Goal: Task Accomplishment & Management: Complete application form

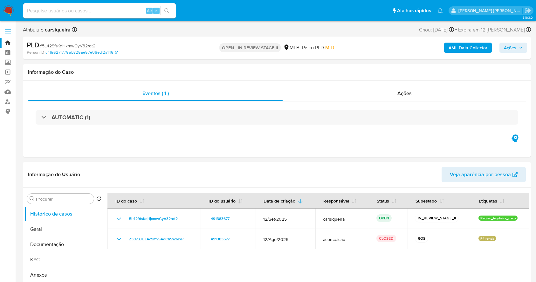
select select "10"
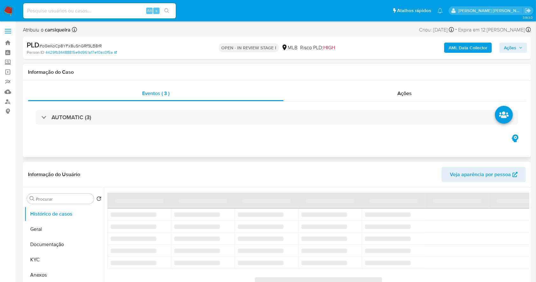
select select "10"
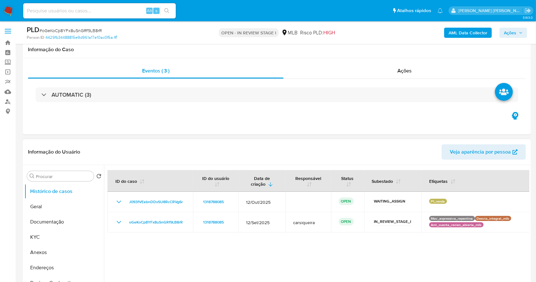
scroll to position [127, 0]
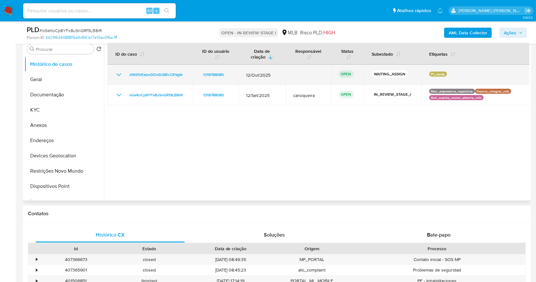
drag, startPoint x: 186, startPoint y: 74, endPoint x: 110, endPoint y: 78, distance: 75.8
click at [110, 78] on td "J093fVEebnDDvSU8RcCRVg6r" at bounding box center [151, 75] width 86 height 20
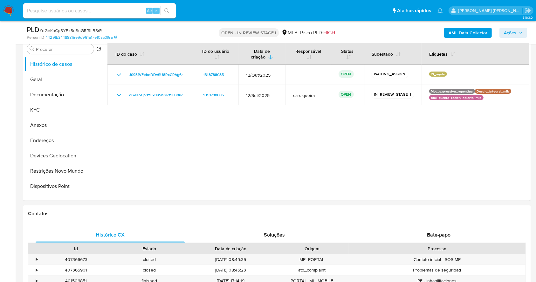
click at [7, 10] on img at bounding box center [8, 10] width 11 height 11
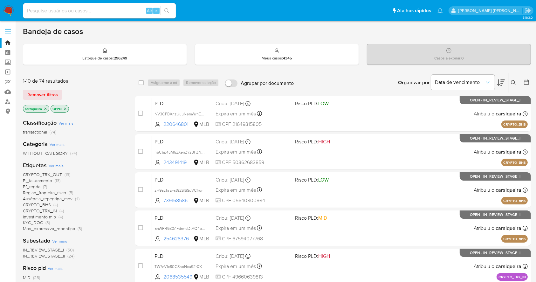
click at [44, 109] on icon "close-filter" at bounding box center [46, 109] width 4 height 4
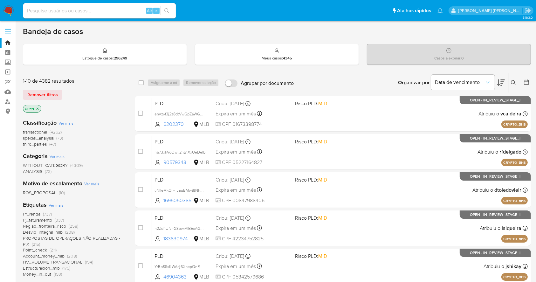
drag, startPoint x: 515, startPoint y: 86, endPoint x: 451, endPoint y: 105, distance: 67.2
click at [514, 86] on button at bounding box center [514, 83] width 10 height 8
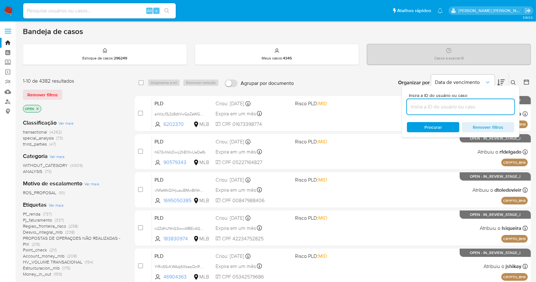
drag, startPoint x: 444, startPoint y: 107, endPoint x: 432, endPoint y: 109, distance: 12.4
click at [444, 107] on input at bounding box center [461, 107] width 108 height 8
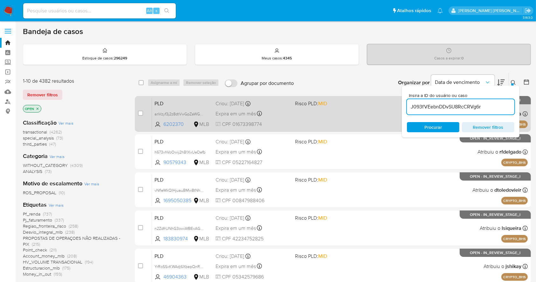
type input "J093fVEebnDDvSU8RcCRVg6r"
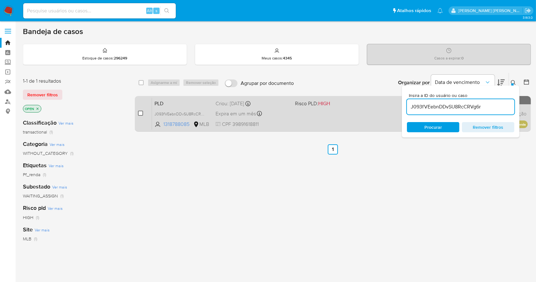
click at [140, 111] on input "checkbox" at bounding box center [140, 113] width 5 height 5
checkbox input "true"
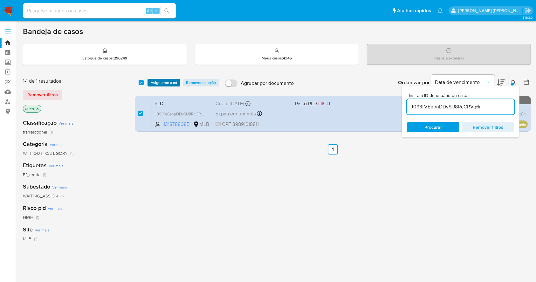
click at [171, 83] on span "Asignarme a mí" at bounding box center [164, 83] width 26 height 6
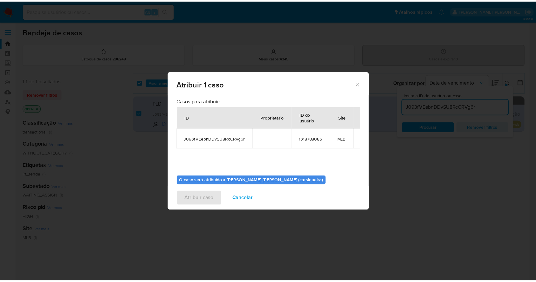
scroll to position [33, 0]
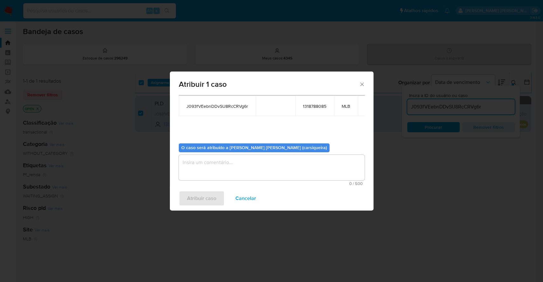
click at [289, 179] on textarea "assign-modal" at bounding box center [272, 167] width 186 height 25
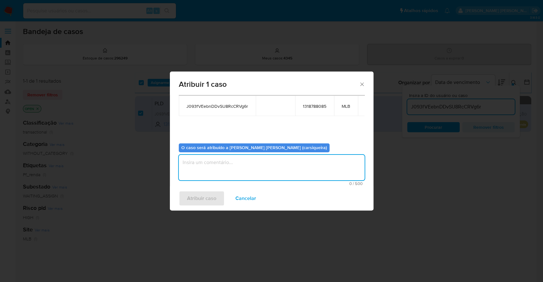
paste textarea "J093fVEebnDDvSU8RcCRVg6r"
type textarea "J093fVEebnDDvSU8RcCRVg6r"
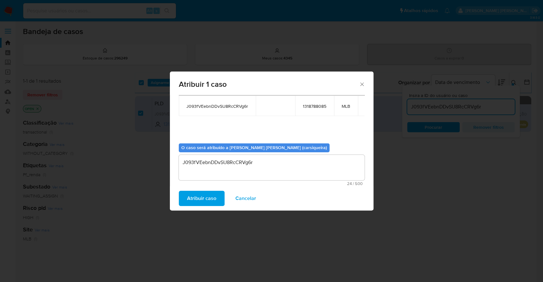
click at [193, 198] on span "Atribuir caso" at bounding box center [201, 199] width 29 height 14
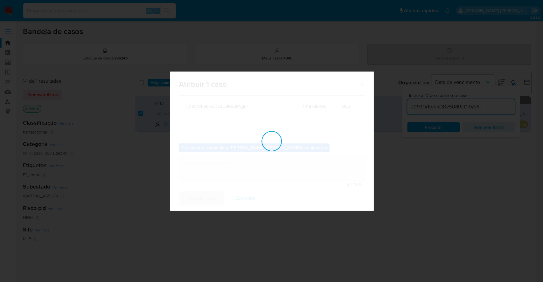
checkbox input "false"
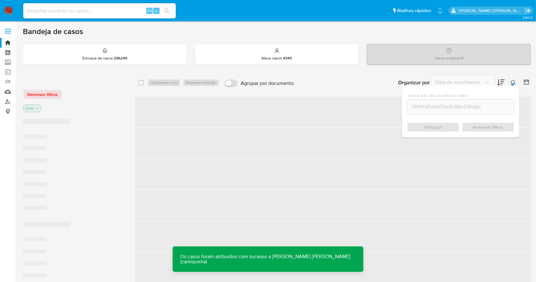
click at [105, 12] on input at bounding box center [99, 11] width 153 height 8
paste input "J093fVEebnDDvSU8RcCRVg6r"
type input "J093fVEebnDDvSU8RcCRVg6r"
click at [165, 12] on icon "search-icon" at bounding box center [166, 10] width 5 height 5
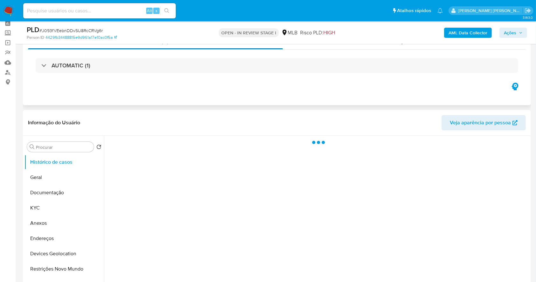
scroll to position [85, 0]
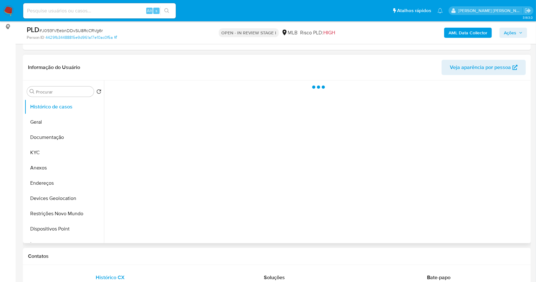
select select "10"
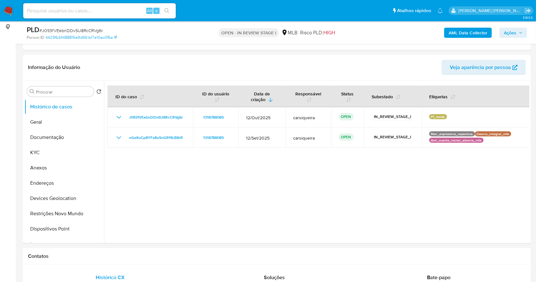
drag, startPoint x: 521, startPoint y: 30, endPoint x: 503, endPoint y: 37, distance: 19.4
click at [521, 31] on span "Ações" at bounding box center [513, 32] width 19 height 9
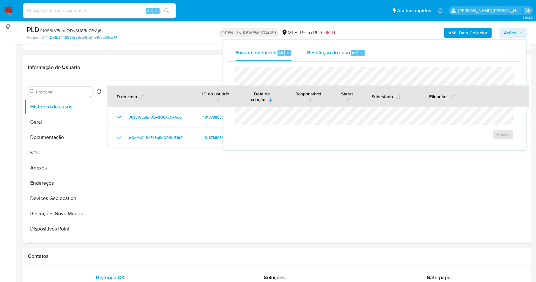
click at [363, 53] on div "r" at bounding box center [362, 53] width 6 height 6
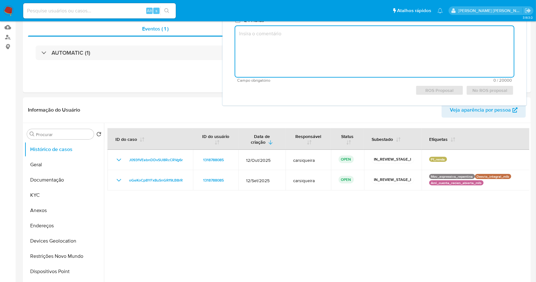
scroll to position [0, 0]
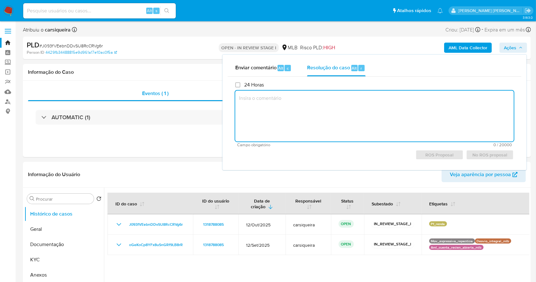
click at [365, 108] on textarea at bounding box center [374, 116] width 279 height 51
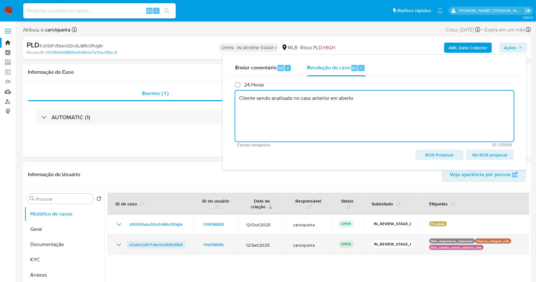
type textarea "Cliente sendo analisado no caso anterior em aberto"
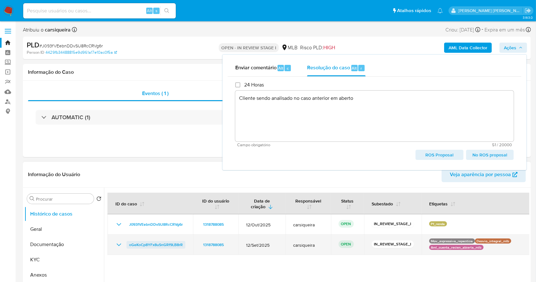
drag, startPoint x: 158, startPoint y: 245, endPoint x: 127, endPoint y: 246, distance: 31.2
click at [127, 246] on td "oGeKoCp8YFx8uSnGRf9LB8rR" at bounding box center [151, 245] width 86 height 20
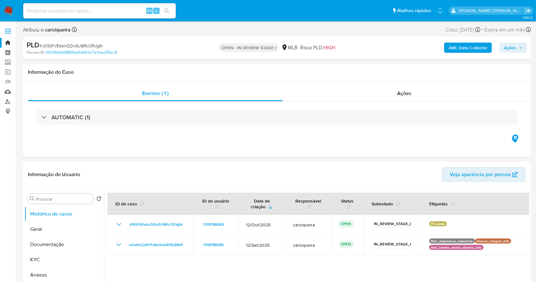
drag, startPoint x: 520, startPoint y: 48, endPoint x: 509, endPoint y: 50, distance: 11.6
click at [519, 49] on icon "button" at bounding box center [521, 48] width 4 height 4
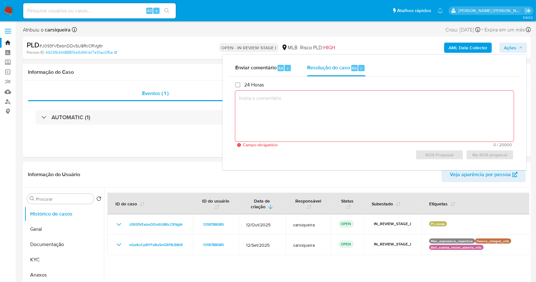
click at [520, 49] on icon "button" at bounding box center [521, 48] width 4 height 4
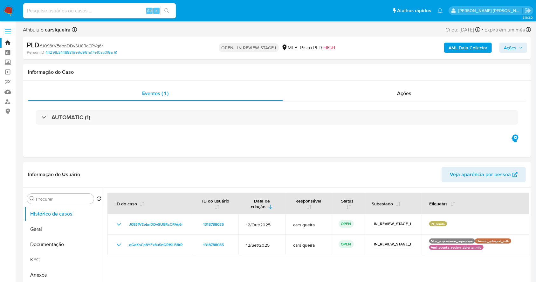
click at [518, 44] on span "Ações" at bounding box center [513, 47] width 19 height 9
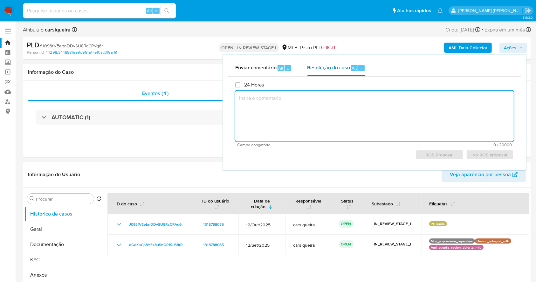
click at [336, 70] on span "Resolução do caso" at bounding box center [328, 67] width 43 height 7
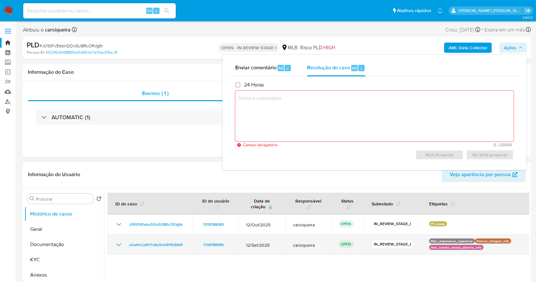
click at [196, 249] on td "1318788085" at bounding box center [215, 245] width 45 height 20
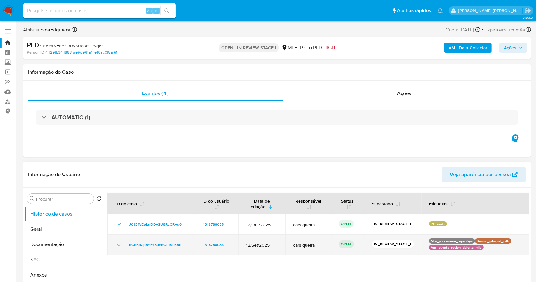
drag, startPoint x: 188, startPoint y: 246, endPoint x: 125, endPoint y: 247, distance: 63.0
click at [125, 247] on td "oGeKoCp8YFx8uSnGRf9LB8rR" at bounding box center [151, 245] width 86 height 20
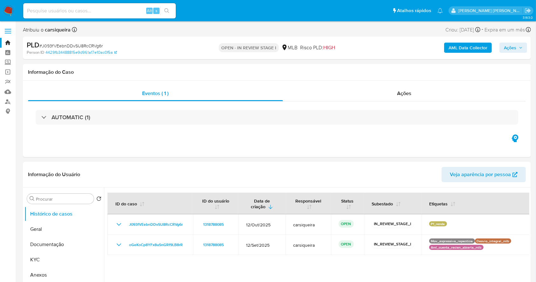
drag, startPoint x: 513, startPoint y: 47, endPoint x: 506, endPoint y: 48, distance: 6.8
click at [512, 47] on span "Ações" at bounding box center [510, 48] width 12 height 10
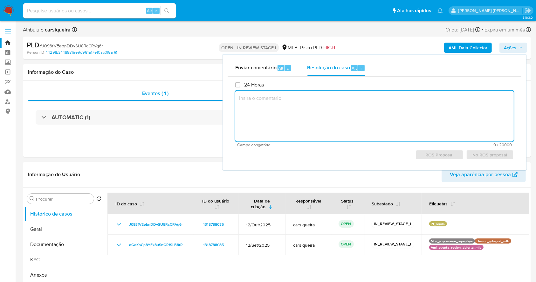
click at [316, 119] on textarea at bounding box center [374, 116] width 279 height 51
type textarea "Cliente"
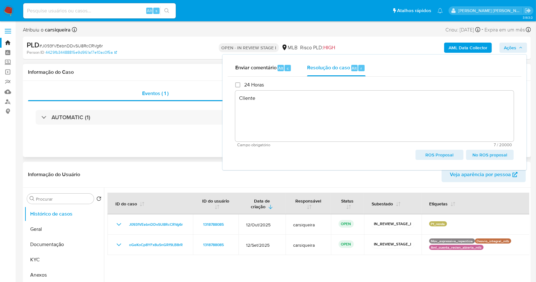
click at [176, 155] on div "Eventos ( 1 ) Ações AUTOMATIC (1)" at bounding box center [277, 119] width 508 height 76
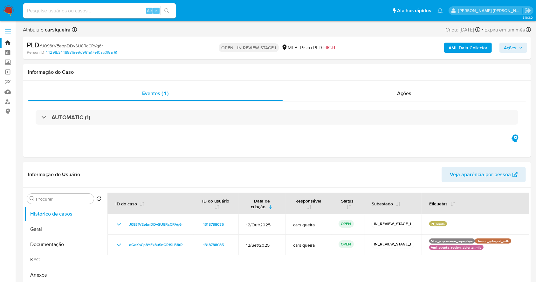
click at [515, 50] on span "Ações" at bounding box center [510, 48] width 12 height 10
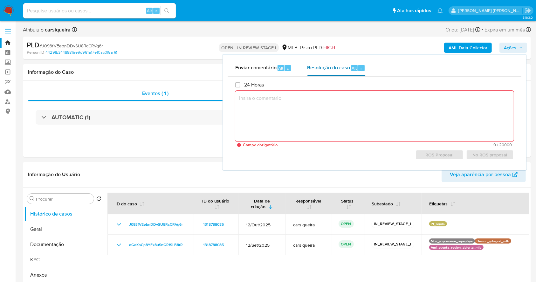
click at [333, 69] on span "Resolução do caso" at bounding box center [328, 67] width 43 height 7
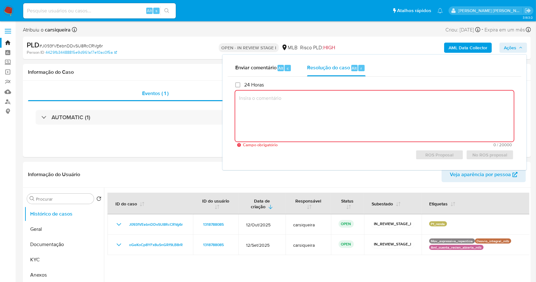
click at [326, 98] on textarea at bounding box center [374, 116] width 279 height 51
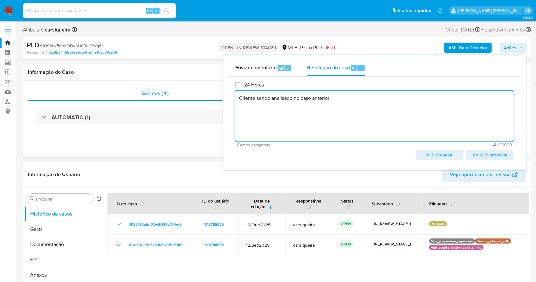
paste textarea "oGeKoCp8YFx8uSnGRf9LB8rR"
paste textarea "portanto, arquivado sem ações adicionais."
click at [423, 98] on textarea "Cliente sendo analisado no caso anterior oGeKoCp8YFx8uSnGRf9LB8rR, portanto, ar…" at bounding box center [374, 116] width 279 height 51
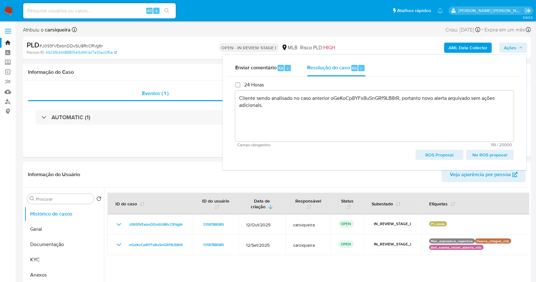
click at [504, 156] on span "No ROS proposal" at bounding box center [490, 154] width 39 height 9
type textarea "Cliente sendo analisado no caso anterior oGeKoCp8YFx8uSnGRf9LB8rR, portanto nov…"
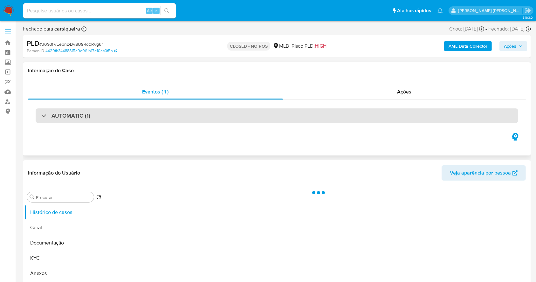
select select "10"
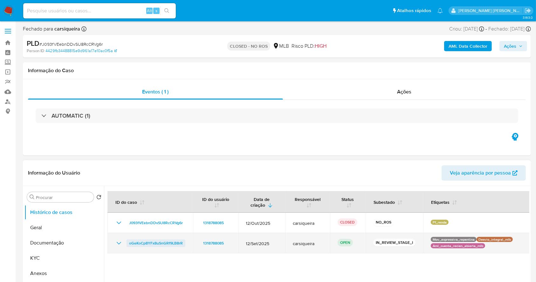
click at [157, 243] on span "oGeKoCp8YFx8uSnGRf9LB8rR" at bounding box center [156, 244] width 54 height 8
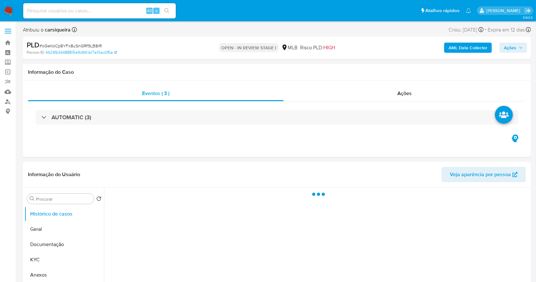
select select "10"
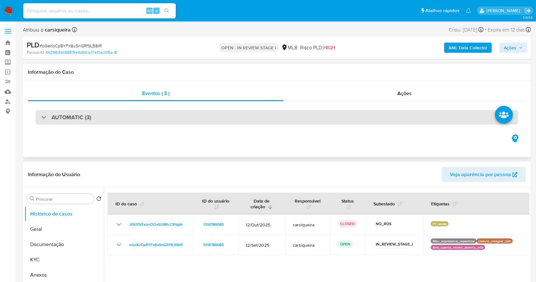
click at [55, 119] on h3 "AUTOMATIC (3)" at bounding box center [72, 117] width 40 height 7
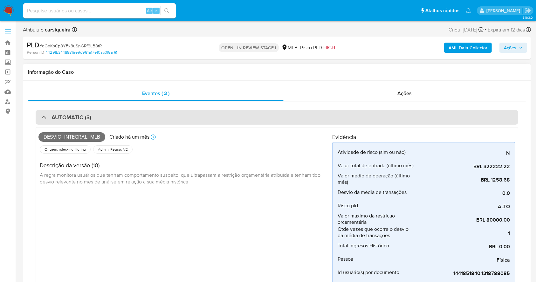
click at [62, 118] on h3 "AUTOMATIC (3)" at bounding box center [72, 117] width 40 height 7
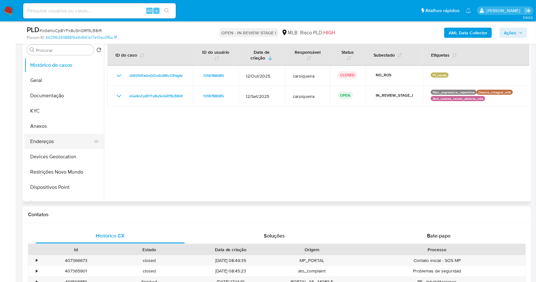
scroll to position [127, 0]
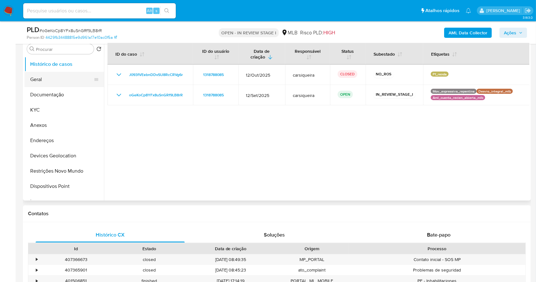
click at [45, 81] on button "Geral" at bounding box center [61, 79] width 74 height 15
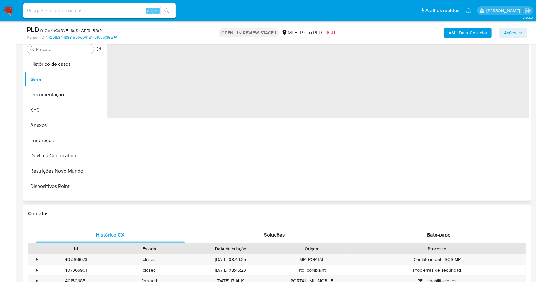
scroll to position [85, 0]
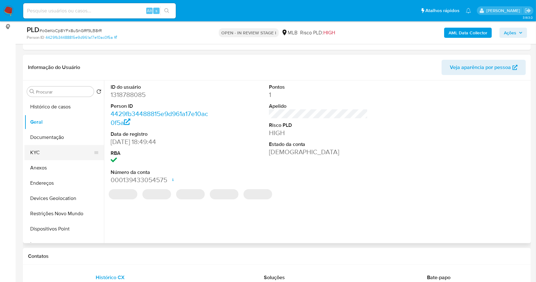
click at [39, 148] on button "KYC" at bounding box center [61, 152] width 74 height 15
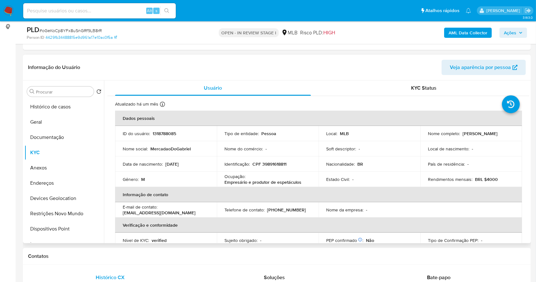
click at [23, 123] on div "Procurar Retornar ao pedido padrão Histórico de casos Geral Documentação KYC An…" at bounding box center [277, 161] width 508 height 163
click at [50, 120] on button "Geral" at bounding box center [61, 122] width 74 height 15
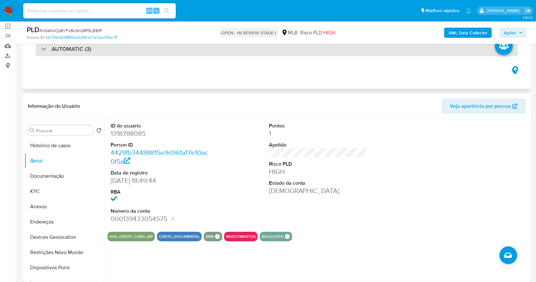
scroll to position [0, 0]
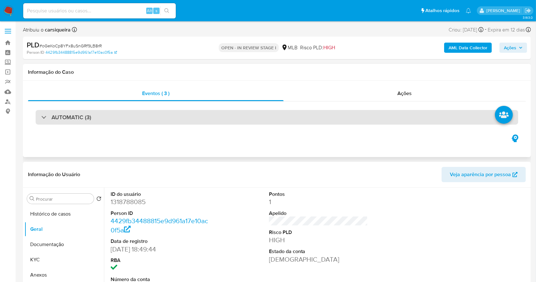
click at [87, 117] on h3 "AUTOMATIC (3)" at bounding box center [72, 117] width 40 height 7
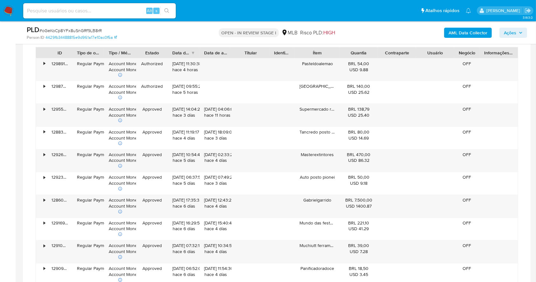
scroll to position [1138, 0]
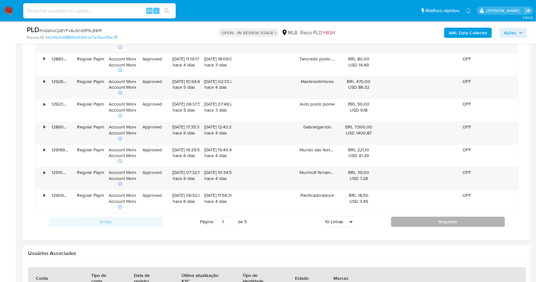
click at [416, 223] on button "Seguindo" at bounding box center [448, 222] width 114 height 10
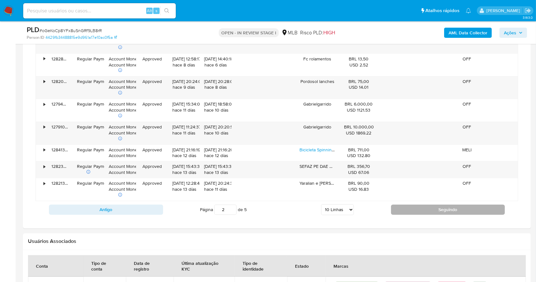
click at [398, 207] on button "Seguindo" at bounding box center [448, 210] width 114 height 10
type input "3"
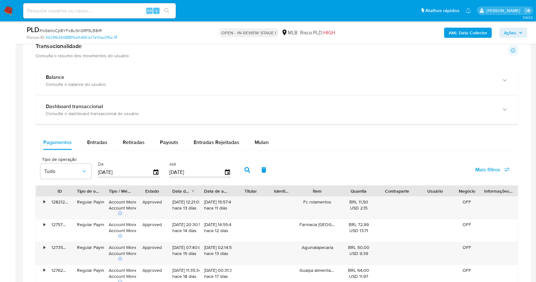
scroll to position [926, 0]
click at [115, 174] on input "[DATE]" at bounding box center [125, 173] width 55 height 10
click at [96, 145] on span "Entradas" at bounding box center [97, 142] width 20 height 7
select select "10"
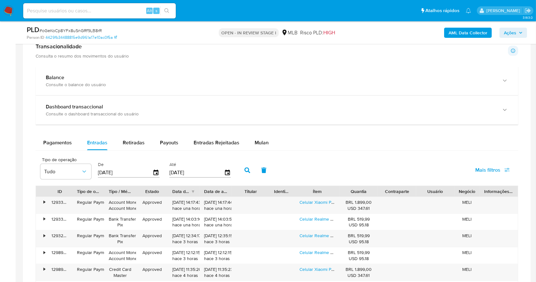
click at [132, 173] on input "[DATE]" at bounding box center [125, 173] width 55 height 10
drag, startPoint x: 115, startPoint y: 172, endPoint x: 91, endPoint y: 172, distance: 23.5
click at [91, 172] on div "Tipo de operação Tudo De 17/07/2025 Até 14/10/2025" at bounding box center [137, 169] width 200 height 25
type input "0_/__/____"
type input "01/07/2025"
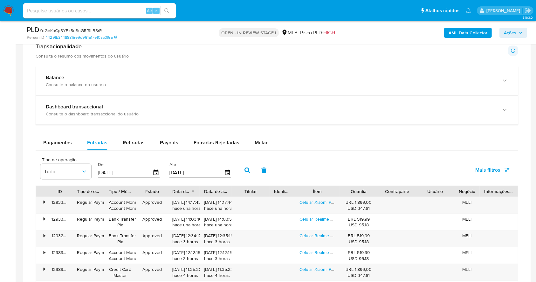
drag, startPoint x: 188, startPoint y: 175, endPoint x: 153, endPoint y: 178, distance: 34.8
click at [153, 178] on div "Tipo de operação Tudo De 01/07/2025 Até 14/10/2025" at bounding box center [137, 169] width 200 height 25
type input "3_/__/____"
type input "31/07/2025"
click at [248, 168] on icon "button" at bounding box center [248, 171] width 6 height 6
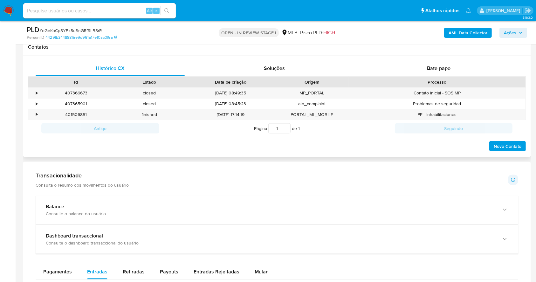
scroll to position [1010, 0]
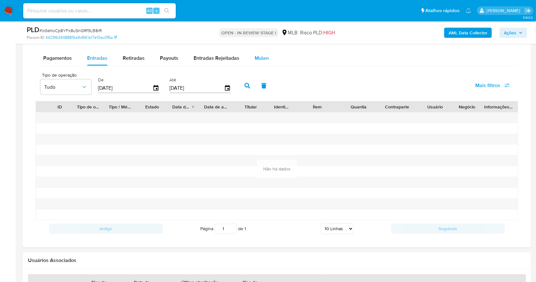
click at [262, 58] on span "Mulan" at bounding box center [262, 57] width 14 height 7
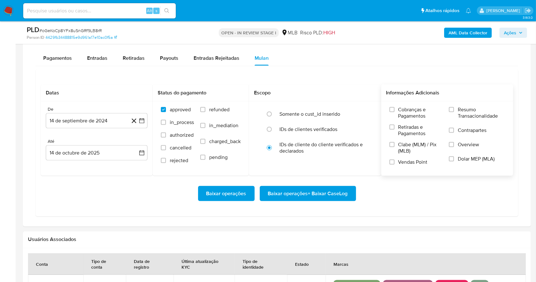
click at [456, 107] on label "Resumo Transacionalidade" at bounding box center [477, 117] width 56 height 21
click at [454, 107] on input "Resumo Transacionalidade" at bounding box center [451, 109] width 5 height 5
click at [394, 160] on input "Vendas Point" at bounding box center [392, 162] width 5 height 5
click at [140, 120] on icon "button" at bounding box center [142, 121] width 6 height 6
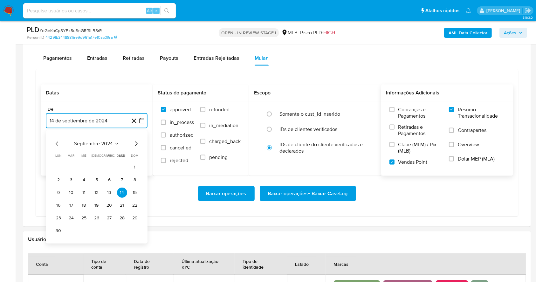
click at [135, 144] on icon "Mes siguiente" at bounding box center [136, 144] width 8 height 8
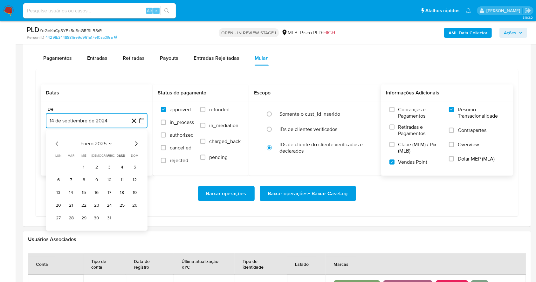
click at [135, 144] on icon "Mes siguiente" at bounding box center [136, 144] width 8 height 8
click at [136, 143] on icon "Mes siguiente" at bounding box center [136, 144] width 8 height 8
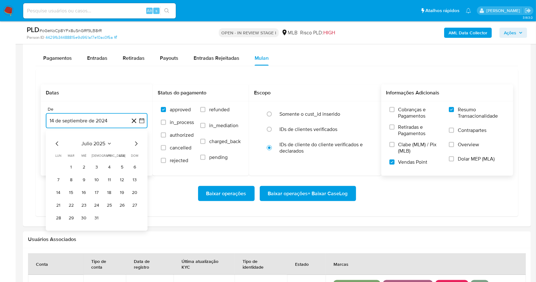
click at [136, 145] on icon "Mes siguiente" at bounding box center [136, 144] width 8 height 8
click at [83, 204] on button "20" at bounding box center [84, 205] width 10 height 10
click at [106, 153] on button "14 de octubre de 2025" at bounding box center [97, 152] width 102 height 15
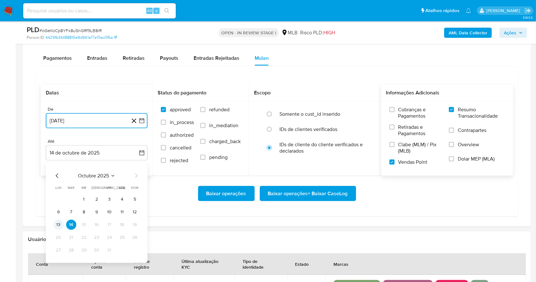
click at [54, 225] on button "13" at bounding box center [58, 225] width 10 height 10
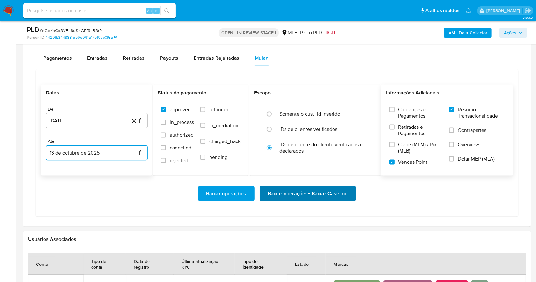
click at [318, 191] on span "Baixar operações + Baixar CaseLog" at bounding box center [308, 194] width 80 height 14
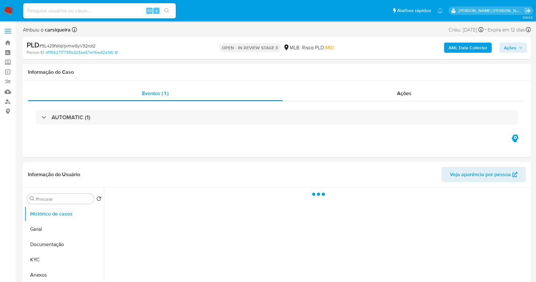
select select "10"
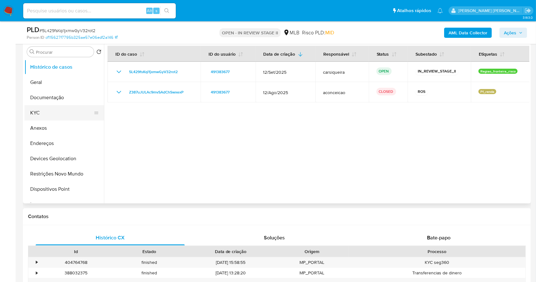
scroll to position [127, 0]
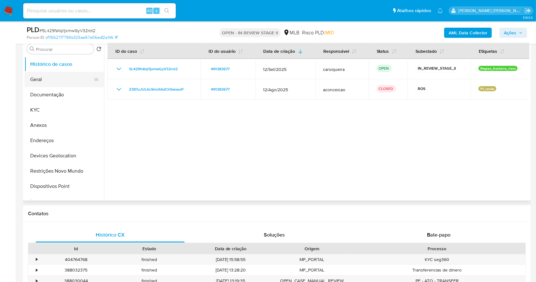
click at [59, 77] on button "Geral" at bounding box center [61, 79] width 74 height 15
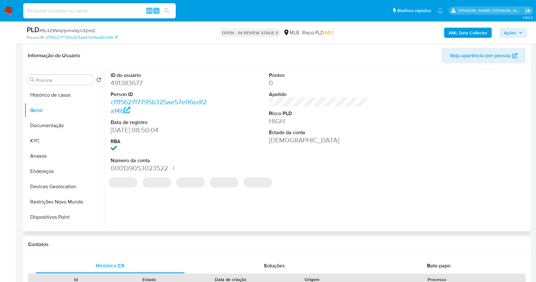
scroll to position [42, 0]
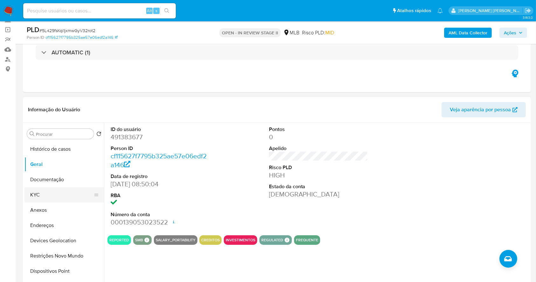
click at [70, 198] on button "KYC" at bounding box center [61, 194] width 74 height 15
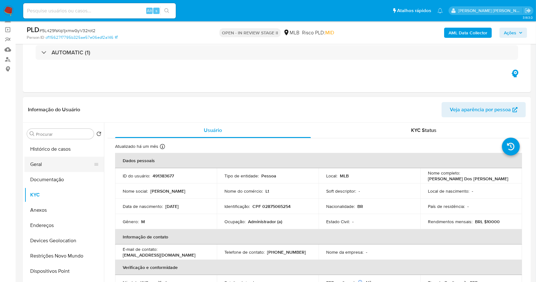
click at [48, 164] on button "Geral" at bounding box center [61, 164] width 74 height 15
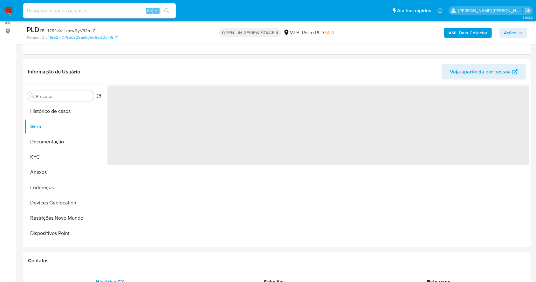
scroll to position [85, 0]
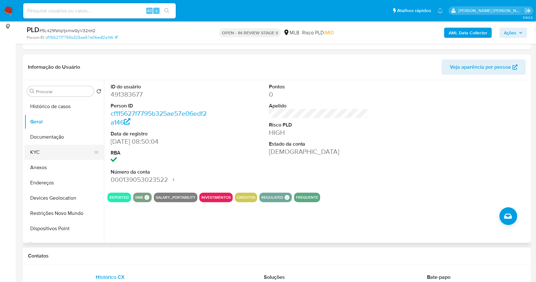
click at [41, 151] on button "KYC" at bounding box center [61, 152] width 74 height 15
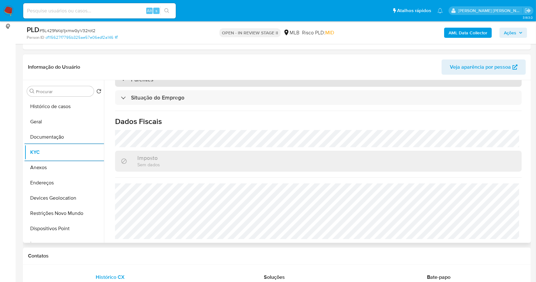
scroll to position [270, 0]
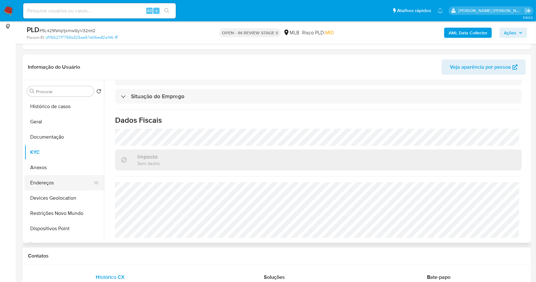
click at [54, 183] on button "Endereços" at bounding box center [61, 182] width 74 height 15
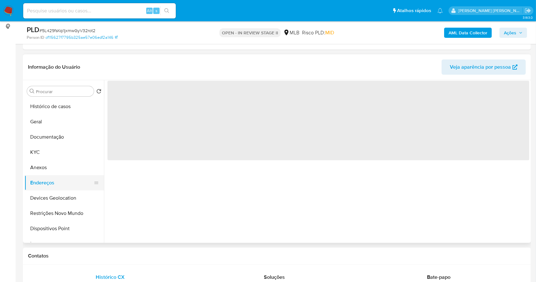
scroll to position [0, 0]
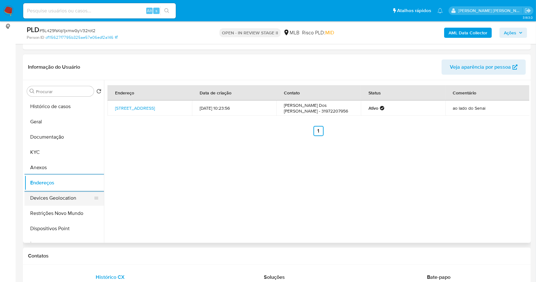
click at [66, 194] on button "Devices Geolocation" at bounding box center [61, 198] width 74 height 15
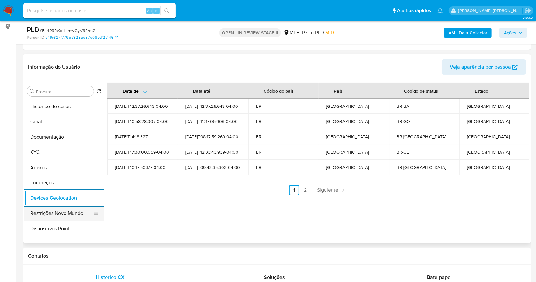
click at [65, 213] on button "Restrições Novo Mundo" at bounding box center [61, 213] width 74 height 15
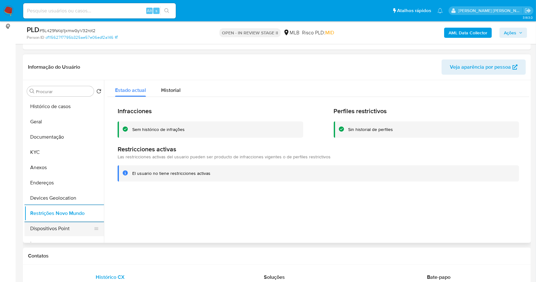
click at [64, 226] on button "Dispositivos Point" at bounding box center [61, 228] width 74 height 15
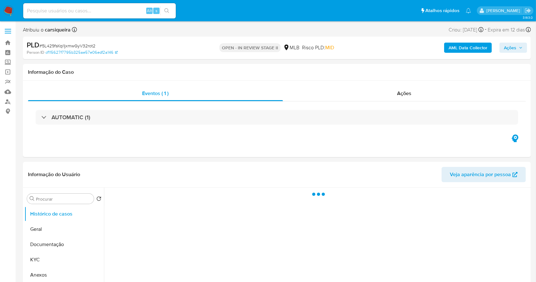
select select "10"
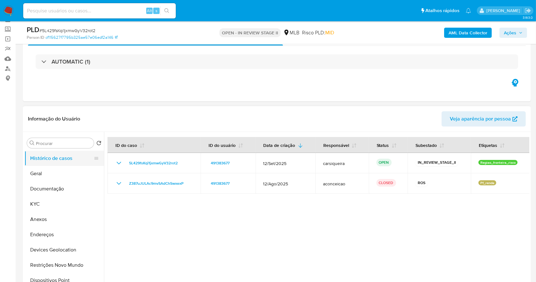
scroll to position [85, 0]
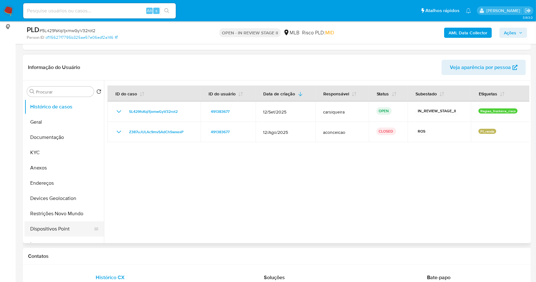
click at [66, 228] on button "Dispositivos Point" at bounding box center [61, 228] width 74 height 15
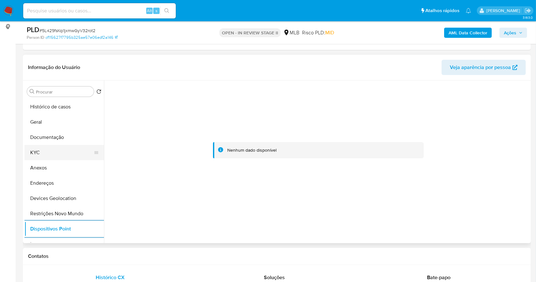
click at [66, 156] on button "KYC" at bounding box center [61, 152] width 74 height 15
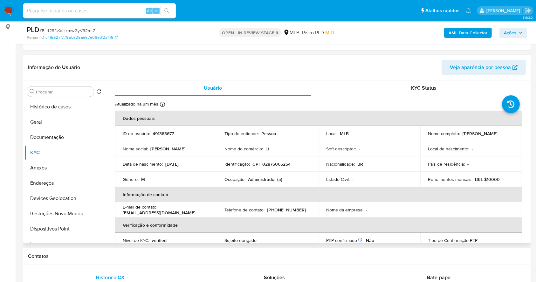
click at [476, 136] on p "[PERSON_NAME]" at bounding box center [480, 134] width 35 height 6
click at [487, 136] on p "[PERSON_NAME]" at bounding box center [480, 134] width 35 height 6
click at [502, 136] on div "Nome completo : Mikael Jakson Dos Santos da Silva" at bounding box center [471, 134] width 87 height 6
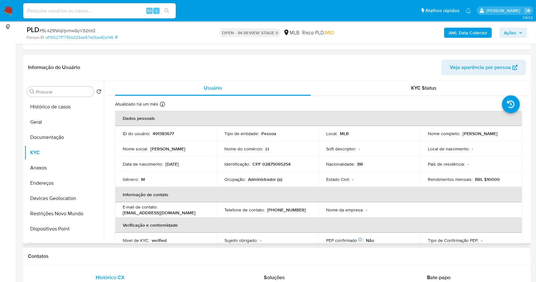
drag, startPoint x: 502, startPoint y: 136, endPoint x: 425, endPoint y: 137, distance: 77.3
click at [425, 137] on td "Nome completo : Mikael Jakson Dos Santos da Silva" at bounding box center [472, 133] width 102 height 15
copy p "Mikael Jakson Dos Santos da Silva"
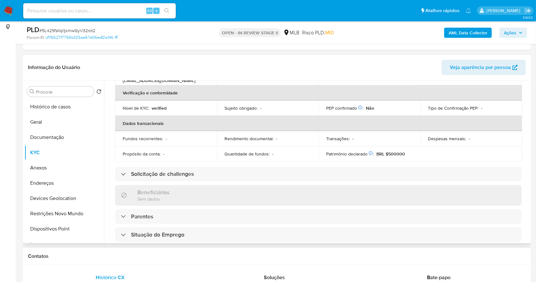
scroll to position [0, 0]
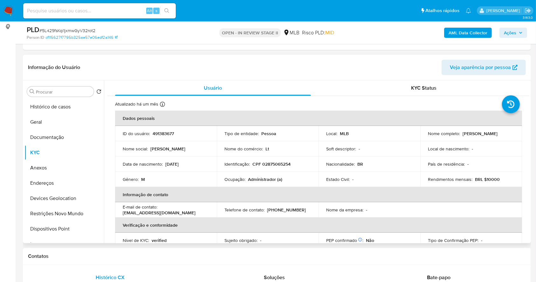
click at [286, 164] on p "CPF 02875065254" at bounding box center [272, 164] width 38 height 6
copy p "02875065254"
click at [463, 134] on p "Mikael Jakson Dos Santos da Silva" at bounding box center [480, 134] width 35 height 6
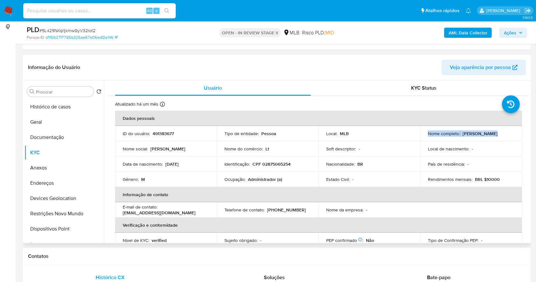
click at [463, 134] on p "Mikael Jakson Dos Santos da Silva" at bounding box center [480, 134] width 35 height 6
click at [483, 136] on p "Mikael Jakson Dos Santos da Silva" at bounding box center [480, 134] width 35 height 6
drag, startPoint x: 501, startPoint y: 136, endPoint x: 427, endPoint y: 136, distance: 74.5
click at [428, 136] on div "Nome completo : Mikael Jakson Dos Santos da Silva" at bounding box center [471, 134] width 87 height 6
copy p "Mikael Jakson Dos Santos da Silva"
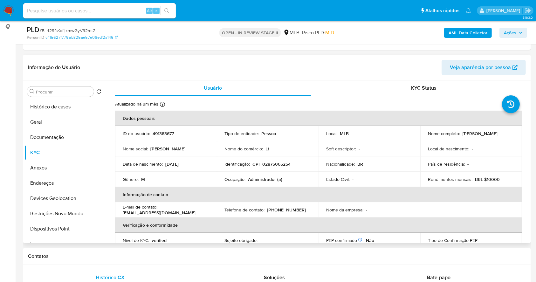
copy p "Mikael Jakson Dos Santos da Silva"
click at [56, 162] on button "Anexos" at bounding box center [61, 167] width 74 height 15
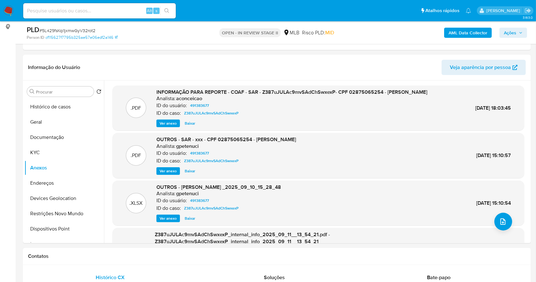
click at [458, 32] on b "AML Data Collector" at bounding box center [468, 33] width 39 height 10
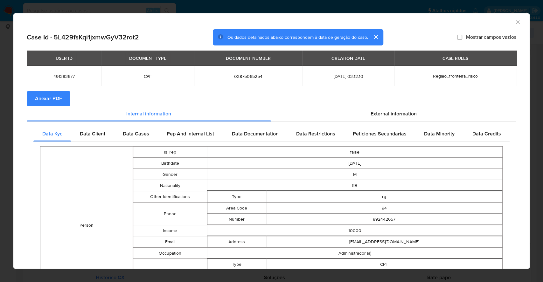
click at [65, 97] on button "Anexar PDF" at bounding box center [49, 98] width 44 height 15
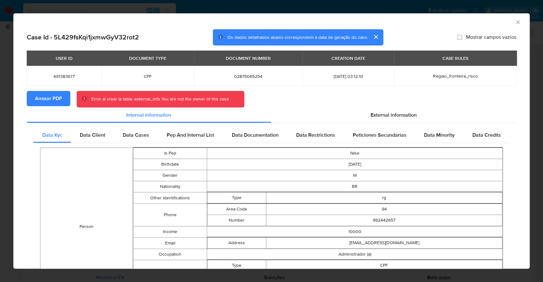
click at [1, 127] on div "AML Data Collector Case Id - 5L429fsKqi1jxmwGyV32rot2 Os dados detalhados abaix…" at bounding box center [271, 141] width 543 height 282
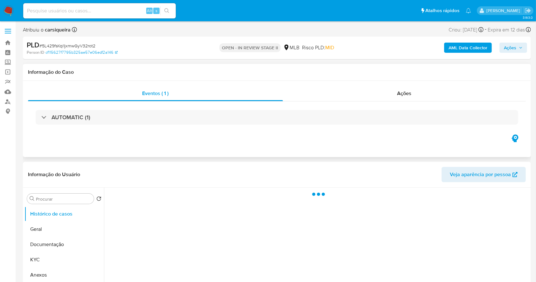
select select "10"
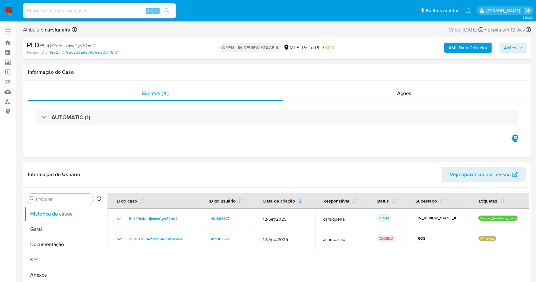
click at [510, 50] on span "Ações" at bounding box center [510, 48] width 12 height 10
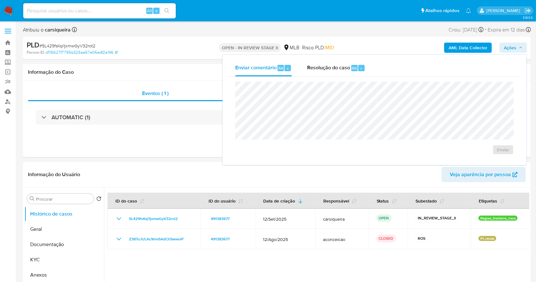
click at [84, 43] on span "# 5L429fsKqi1jxmwGyV32rot2" at bounding box center [67, 46] width 56 height 6
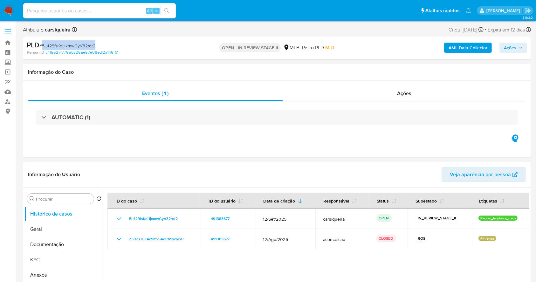
copy span "5L429fsKqi1jxmwGyV32rot2"
click at [517, 48] on span "Ações" at bounding box center [510, 48] width 12 height 10
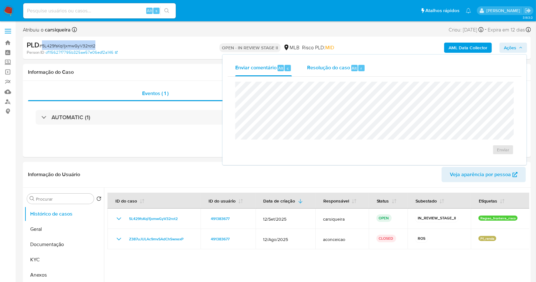
click at [330, 64] on span "Resolução do caso" at bounding box center [328, 67] width 43 height 7
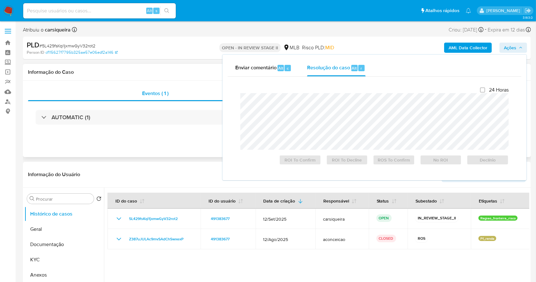
click at [129, 131] on div "AUTOMATIC (1)" at bounding box center [277, 117] width 498 height 32
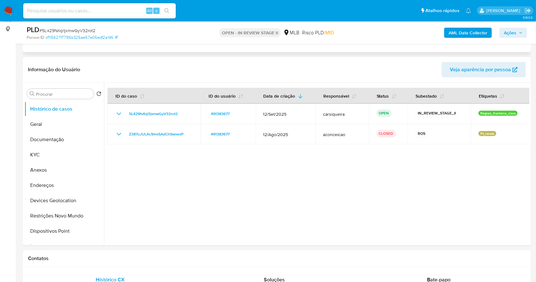
scroll to position [170, 0]
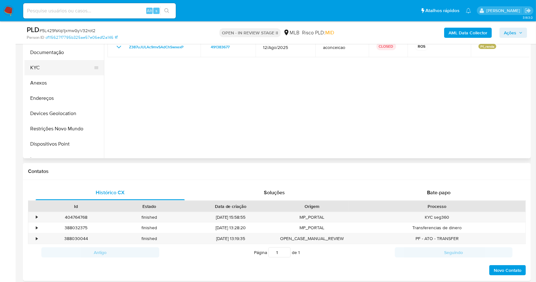
click at [41, 65] on button "KYC" at bounding box center [61, 67] width 74 height 15
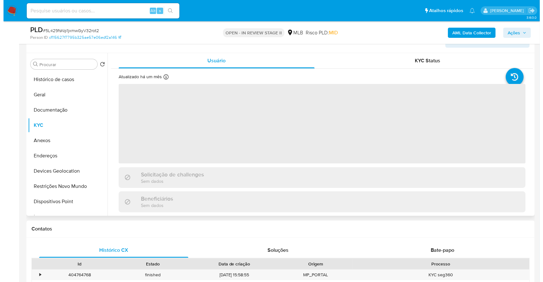
scroll to position [85, 0]
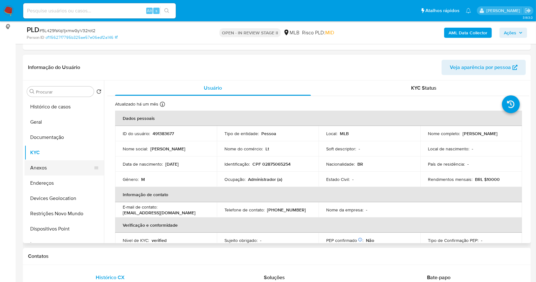
click at [54, 169] on button "Anexos" at bounding box center [61, 167] width 74 height 15
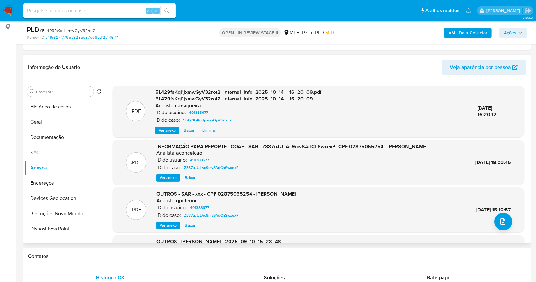
click at [167, 181] on span "Ver anexo" at bounding box center [168, 178] width 17 height 6
click at [168, 182] on div "Ver anexo Ver anexo Baixar" at bounding box center [292, 178] width 271 height 8
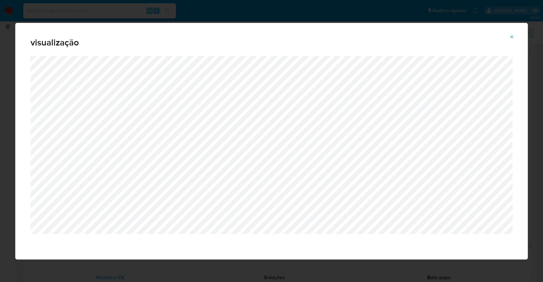
click at [0, 103] on div "visualização" at bounding box center [271, 141] width 543 height 282
click at [513, 36] on icon "Attachment preview" at bounding box center [511, 36] width 5 height 5
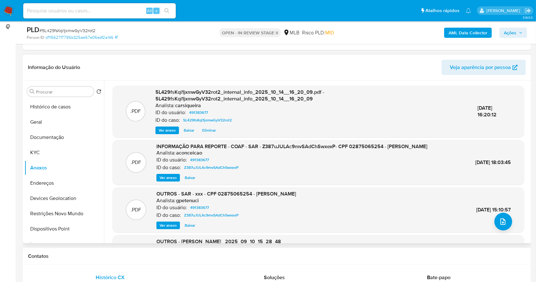
click at [68, 138] on button "Documentação" at bounding box center [64, 137] width 80 height 15
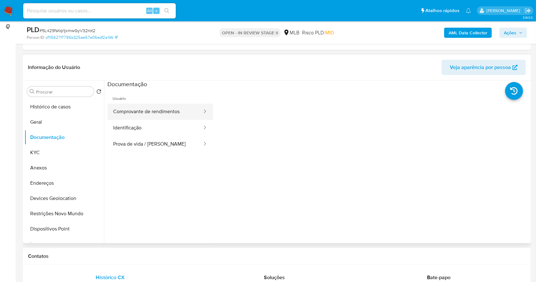
click at [166, 112] on button "Comprovante de rendimentos" at bounding box center [155, 112] width 95 height 16
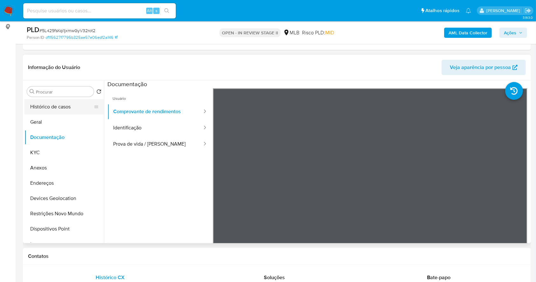
click at [53, 108] on button "Histórico de casos" at bounding box center [61, 106] width 74 height 15
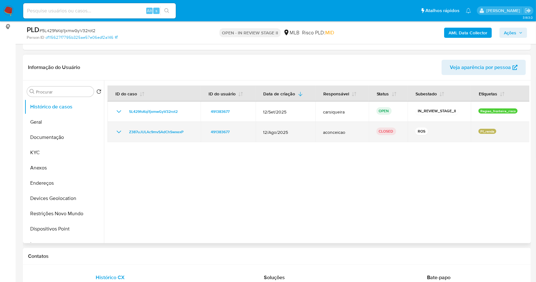
click at [119, 131] on icon "Mostrar/Ocultar" at bounding box center [119, 132] width 8 height 8
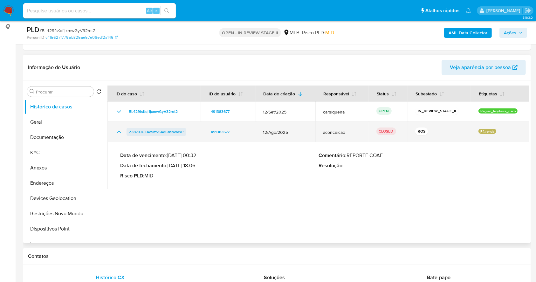
drag, startPoint x: 189, startPoint y: 132, endPoint x: 127, endPoint y: 133, distance: 61.7
click at [127, 133] on div "Z387uJULAc9mvSAdChSwxexP" at bounding box center [154, 132] width 78 height 8
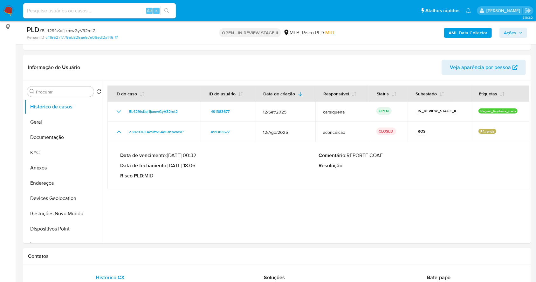
click at [507, 33] on span "Ações" at bounding box center [510, 33] width 12 height 10
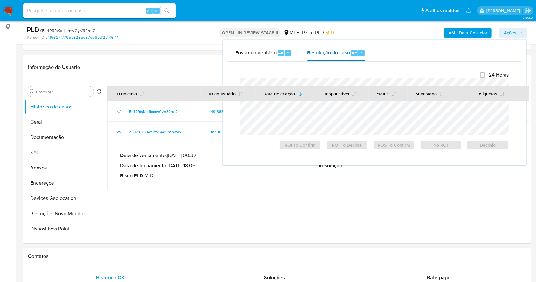
click at [348, 49] on span "Resolução do caso" at bounding box center [328, 52] width 43 height 7
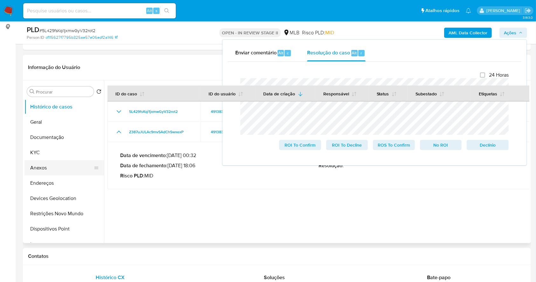
click at [54, 164] on button "Anexos" at bounding box center [61, 167] width 74 height 15
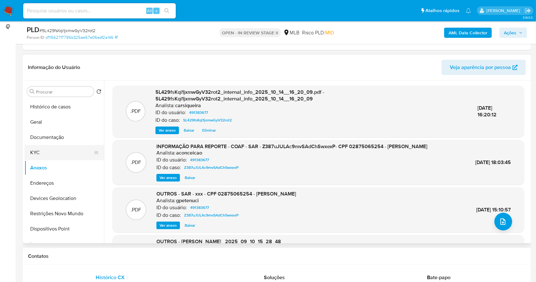
click at [58, 150] on button "KYC" at bounding box center [61, 152] width 74 height 15
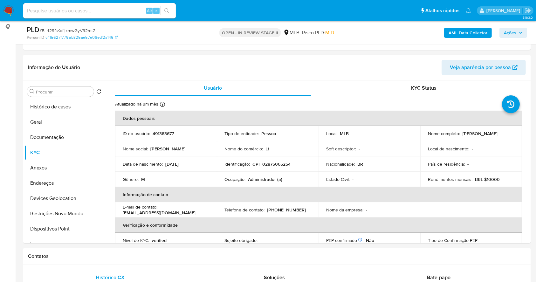
drag, startPoint x: 511, startPoint y: 34, endPoint x: 495, endPoint y: 36, distance: 16.3
click at [511, 33] on span "Ações" at bounding box center [510, 33] width 12 height 10
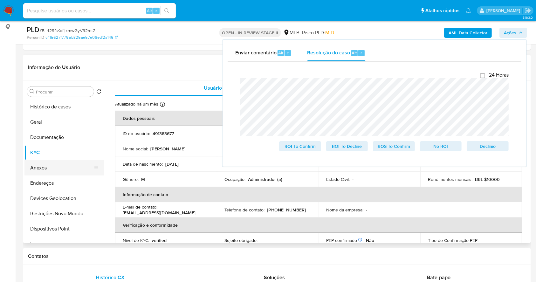
click at [58, 168] on button "Anexos" at bounding box center [61, 167] width 74 height 15
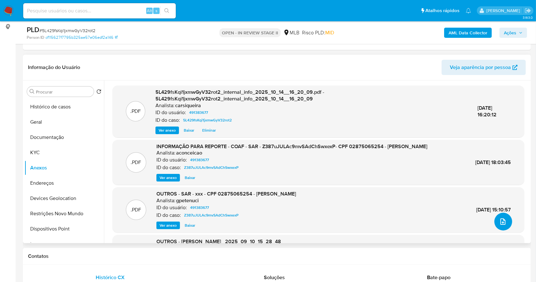
click at [500, 221] on icon "upload-file" at bounding box center [504, 222] width 8 height 8
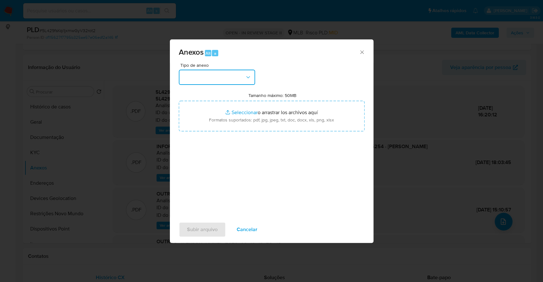
click at [234, 77] on button "button" at bounding box center [217, 77] width 76 height 15
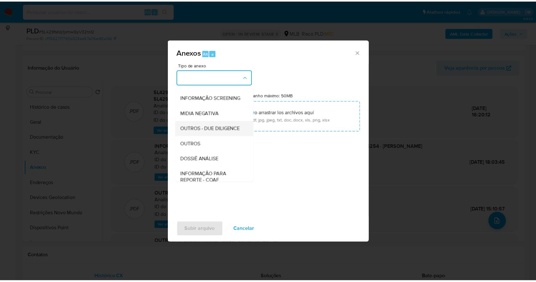
scroll to position [98, 0]
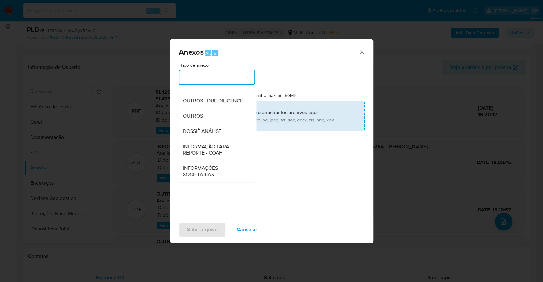
click at [215, 113] on div "OUTROS" at bounding box center [215, 115] width 65 height 15
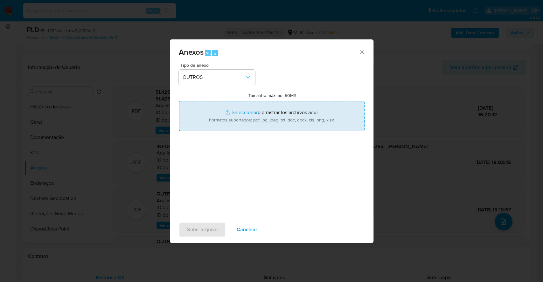
click at [231, 108] on input "Tamanho máximo: 50MB Seleccionar archivos" at bounding box center [272, 116] width 186 height 31
type input "C:\fakepath\DECLINIO - 5L429fsKqi1jxmwGyV32rot2 - CPF 02875065254 - MIKAEL JAKS…"
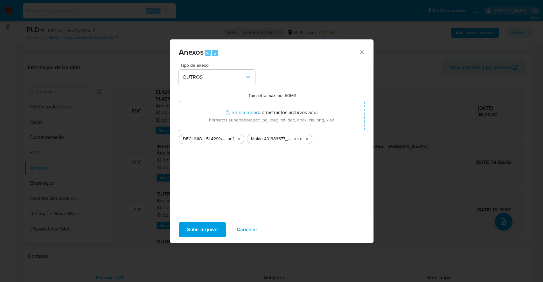
drag, startPoint x: 231, startPoint y: 108, endPoint x: 186, endPoint y: 232, distance: 131.8
click at [186, 232] on button "Subir arquivo" at bounding box center [202, 229] width 47 height 15
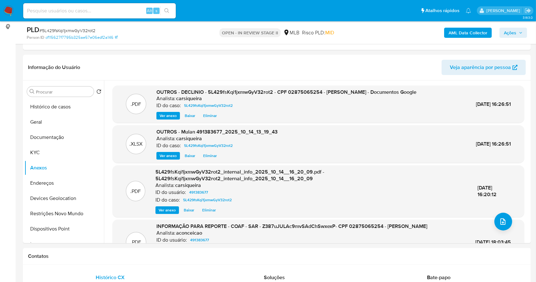
click at [509, 28] on span "Ações" at bounding box center [510, 33] width 12 height 10
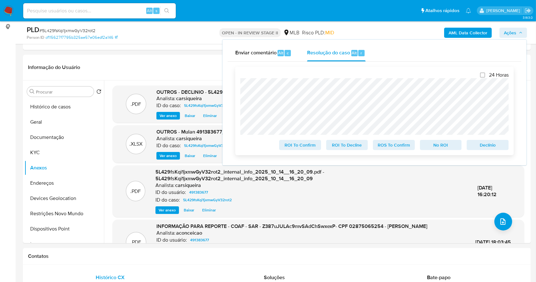
click at [438, 147] on span "No ROI" at bounding box center [441, 145] width 33 height 9
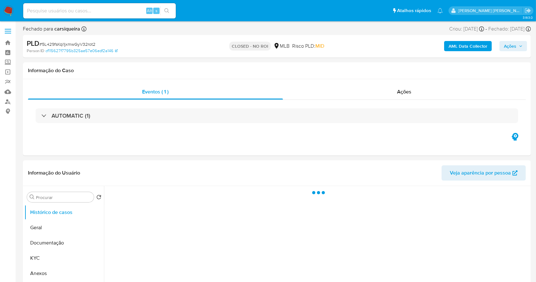
select select "10"
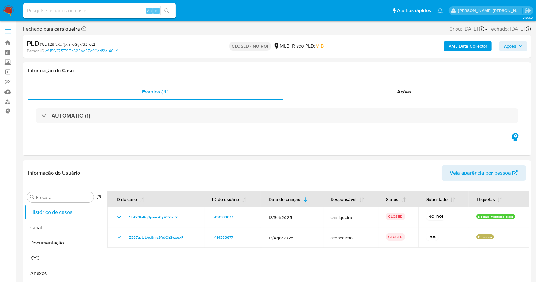
click at [10, 8] on img at bounding box center [8, 10] width 11 height 11
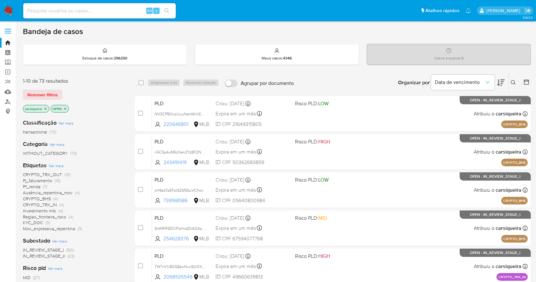
click at [527, 80] on icon at bounding box center [527, 82] width 6 height 6
click at [6, 9] on img at bounding box center [8, 10] width 11 height 11
